Goal: Complete application form: Complete application form

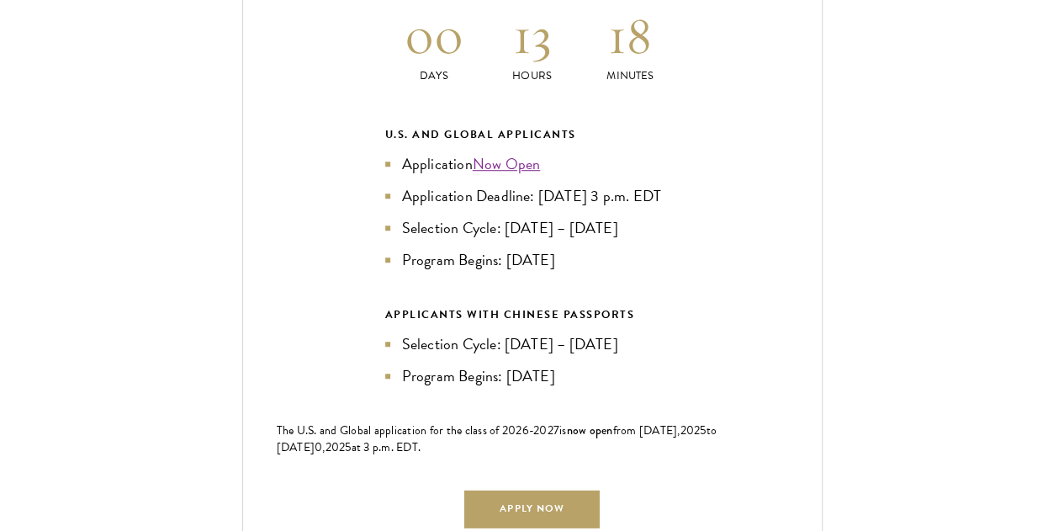
scroll to position [3702, 0]
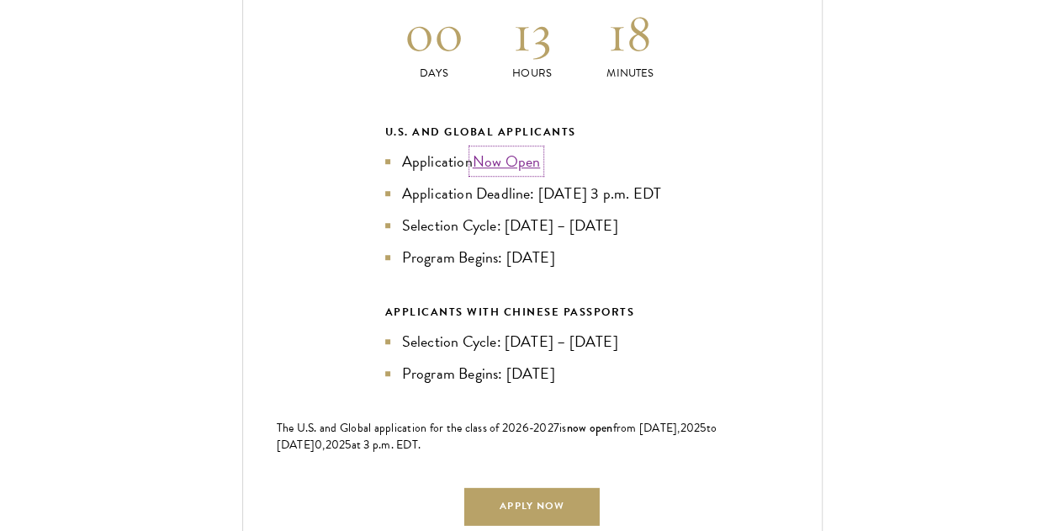
click at [517, 150] on link "Now Open" at bounding box center [507, 161] width 68 height 23
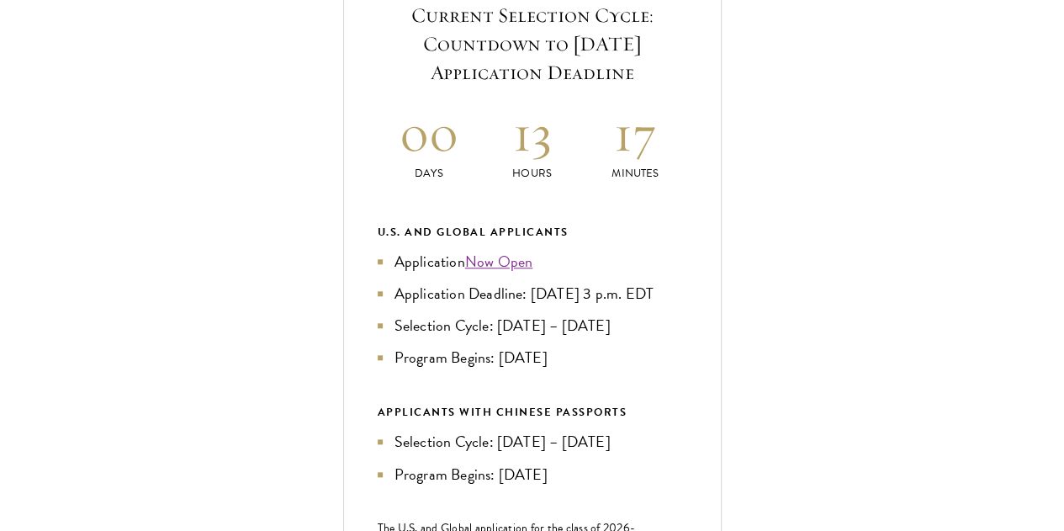
scroll to position [673, 0]
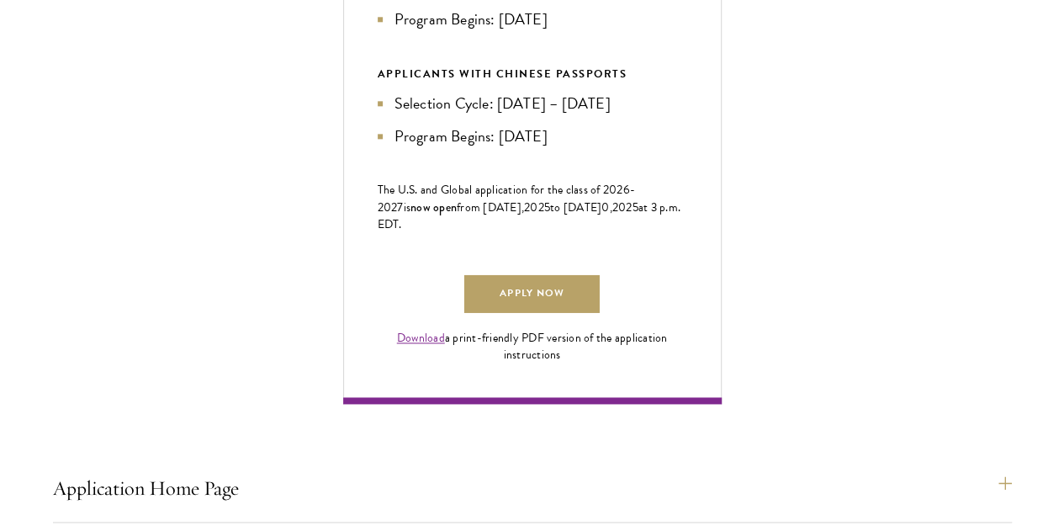
scroll to position [1010, 0]
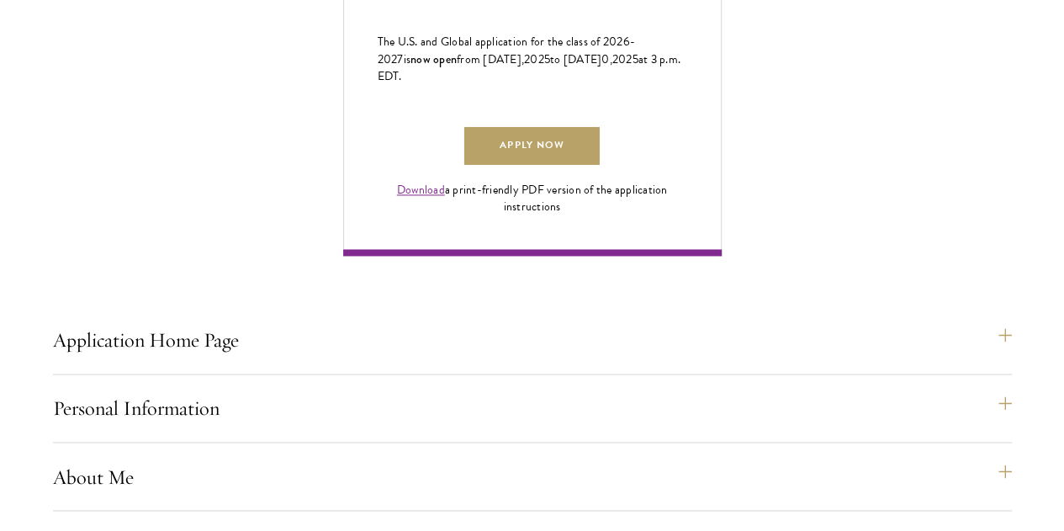
scroll to position [1178, 0]
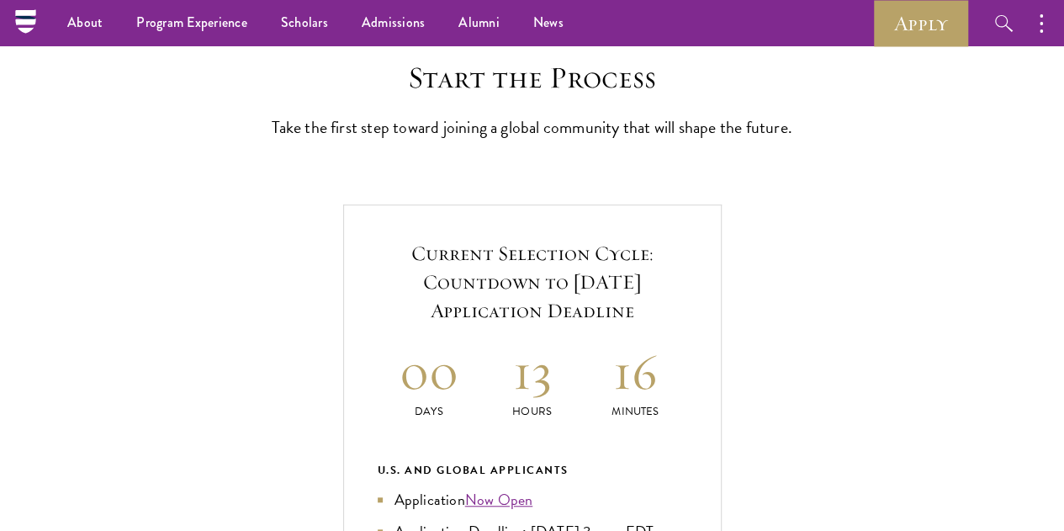
scroll to position [421, 0]
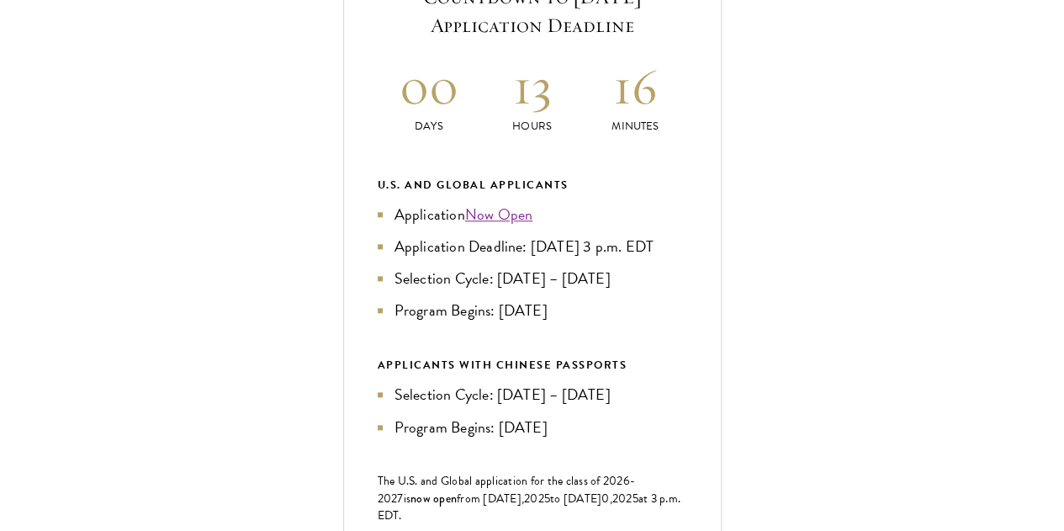
scroll to position [757, 0]
